Goal: Task Accomplishment & Management: Complete application form

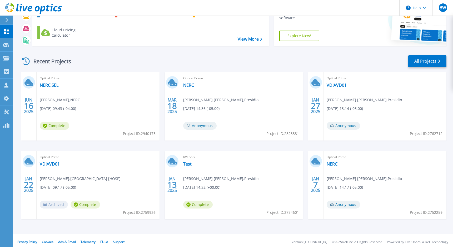
scroll to position [45, 0]
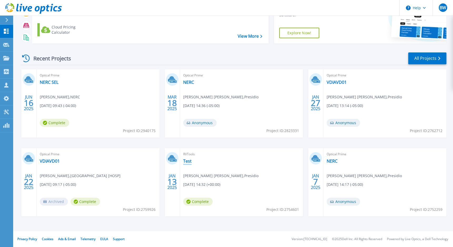
click at [189, 160] on link "Test" at bounding box center [187, 160] width 8 height 5
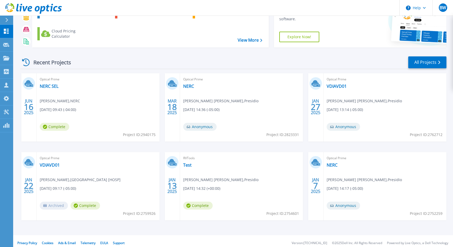
scroll to position [45, 0]
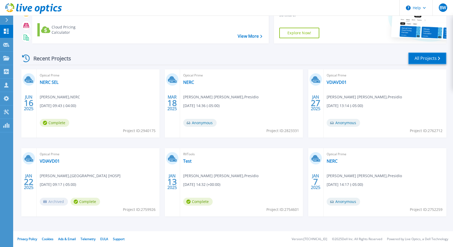
click at [442, 57] on link "All Projects" at bounding box center [428, 58] width 38 height 12
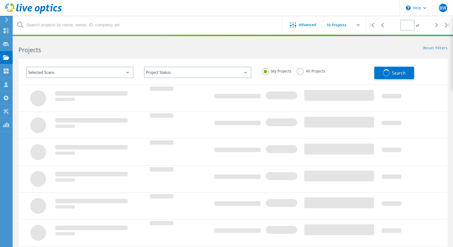
type input "1"
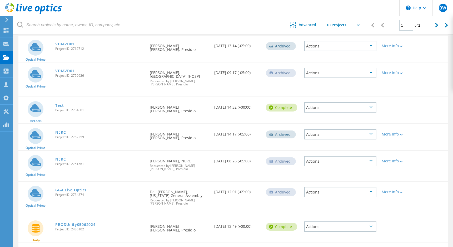
scroll to position [155, 0]
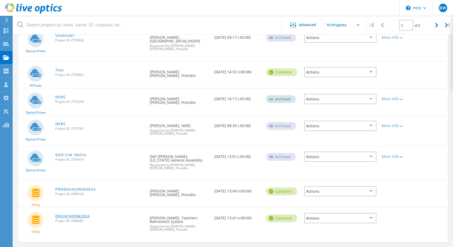
click at [75, 214] on link "DRUnity05062024" at bounding box center [72, 216] width 35 height 4
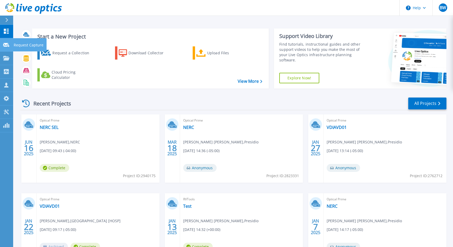
click at [13, 45] on div "Request Capture" at bounding box center [30, 44] width 34 height 13
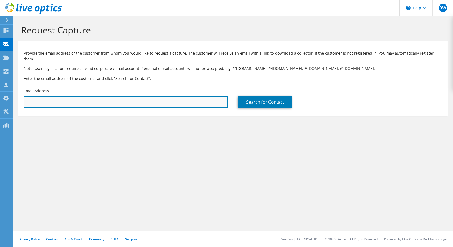
click at [98, 99] on input "text" at bounding box center [126, 102] width 204 height 12
type input "b"
paste input "beau.puckett@trsga.com"
type input "beau.puckett@trsga.com"
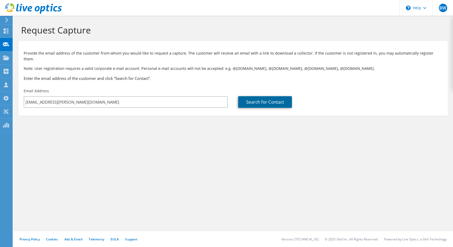
click at [243, 99] on link "Search for Contact" at bounding box center [265, 102] width 54 height 12
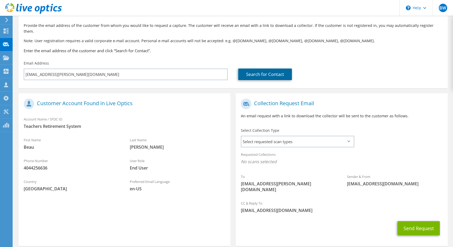
scroll to position [29, 0]
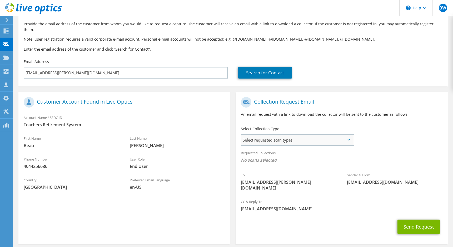
click at [334, 136] on span "Select requested scan types" at bounding box center [298, 140] width 112 height 11
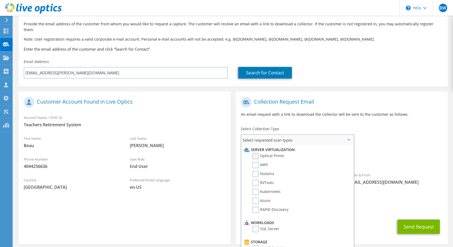
click at [258, 153] on label "Optical Prime" at bounding box center [269, 156] width 32 height 6
click at [0, 0] on input "Optical Prime" at bounding box center [0, 0] width 0 height 0
click at [255, 153] on label "Optical Prime" at bounding box center [269, 156] width 32 height 6
click at [0, 0] on input "Optical Prime" at bounding box center [0, 0] width 0 height 0
click at [255, 153] on label "Optical Prime" at bounding box center [269, 156] width 32 height 6
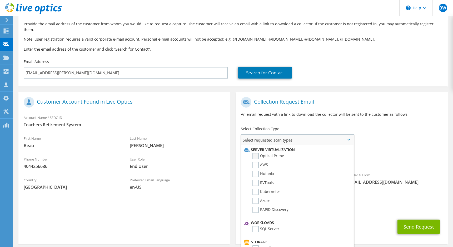
click at [0, 0] on input "Optical Prime" at bounding box center [0, 0] width 0 height 0
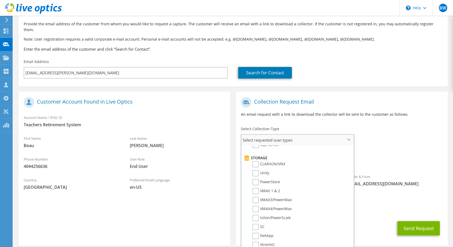
scroll to position [88, 0]
click at [256, 175] on label "PowerStore" at bounding box center [267, 178] width 28 height 6
click at [0, 0] on input "PowerStore" at bounding box center [0, 0] width 0 height 0
click at [391, 202] on div "CC & Reply To bwheeler@presidio.com" at bounding box center [342, 207] width 212 height 18
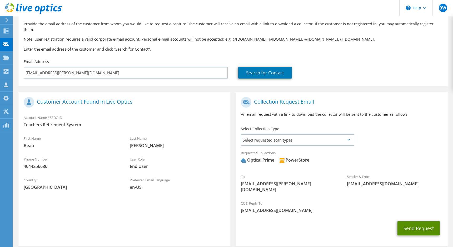
click at [409, 221] on button "Send Request" at bounding box center [419, 228] width 42 height 14
